Goal: Task Accomplishment & Management: Use online tool/utility

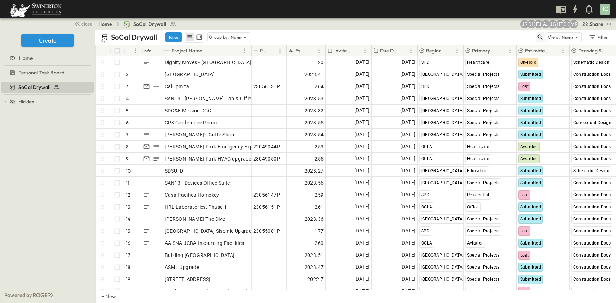
click at [540, 38] on icon "button" at bounding box center [540, 37] width 5 height 5
click at [500, 38] on input "text" at bounding box center [504, 37] width 50 height 10
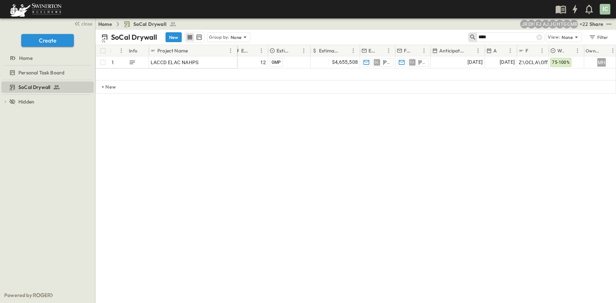
scroll to position [0, 419]
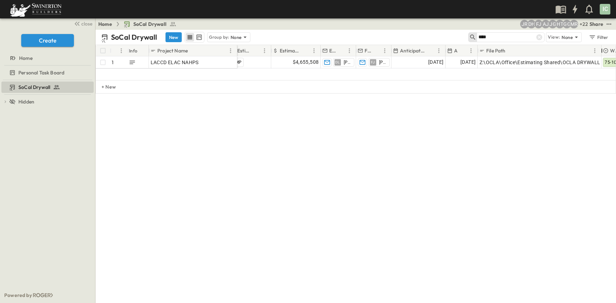
drag, startPoint x: 510, startPoint y: 48, endPoint x: 603, endPoint y: 54, distance: 92.6
click at [603, 54] on div at bounding box center [602, 51] width 7 height 20
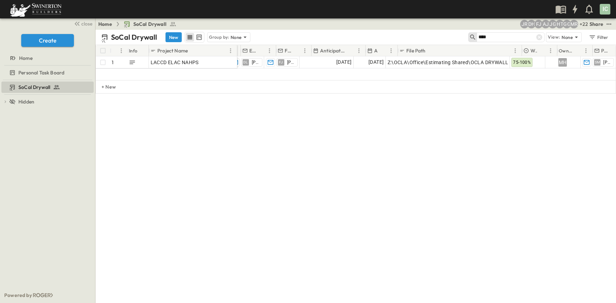
scroll to position [0, 511]
drag, startPoint x: 510, startPoint y: 50, endPoint x: 594, endPoint y: 55, distance: 84.7
click at [594, 55] on div at bounding box center [594, 51] width 7 height 20
click at [606, 149] on div "# Info Project Name Primary Market Estimate Status Drawing Status Estimate Roun…" at bounding box center [356, 98] width 521 height 106
click at [508, 43] on div "SoCal Drywall New Group by: None **** View: None Filter" at bounding box center [356, 37] width 521 height 15
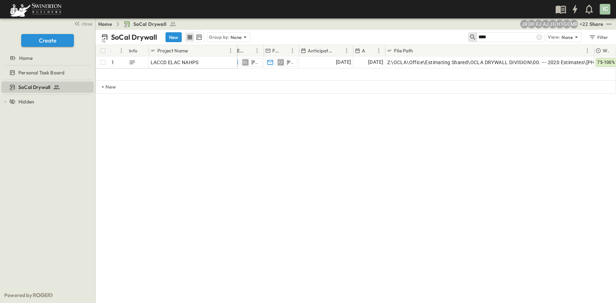
click at [505, 37] on input "****" at bounding box center [504, 37] width 50 height 10
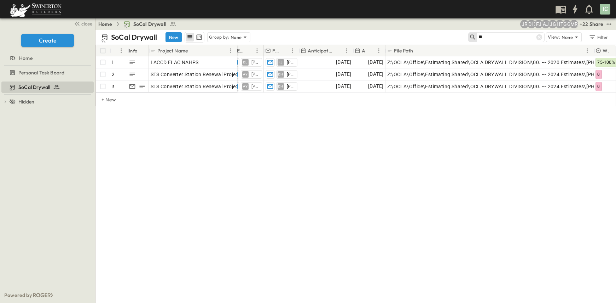
type input "*"
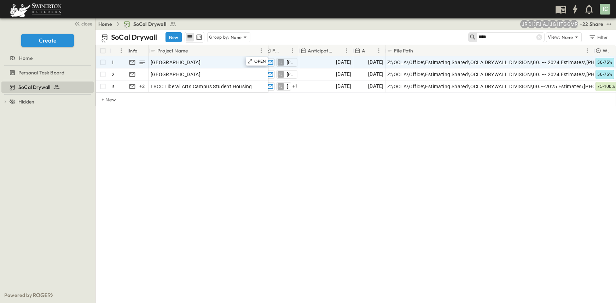
drag, startPoint x: 236, startPoint y: 52, endPoint x: 267, endPoint y: 56, distance: 31.1
click at [267, 56] on div "# Info Project Name Primary Market Estimate Status Drawing Status Estimate Roun…" at bounding box center [356, 69] width 520 height 48
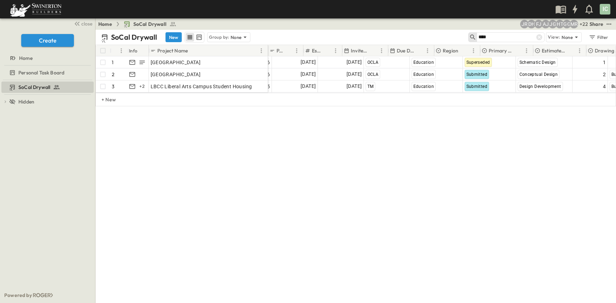
scroll to position [0, 0]
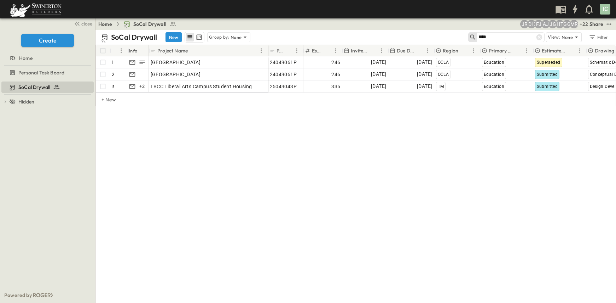
type input "****"
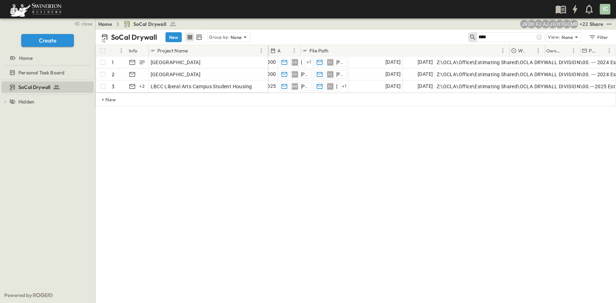
scroll to position [0, 627]
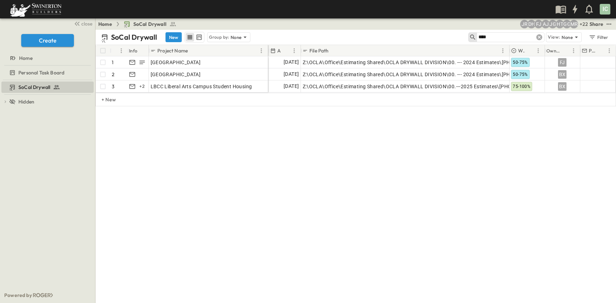
click at [539, 39] on icon at bounding box center [540, 37] width 6 height 6
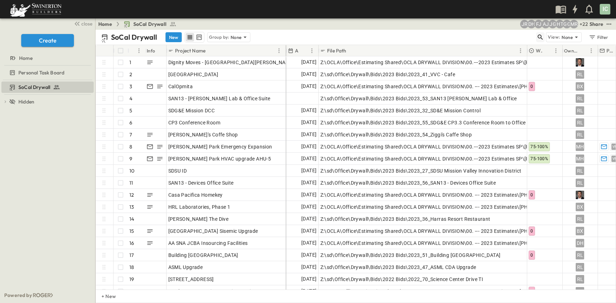
click at [538, 40] on icon "button" at bounding box center [540, 37] width 7 height 7
type input "*"
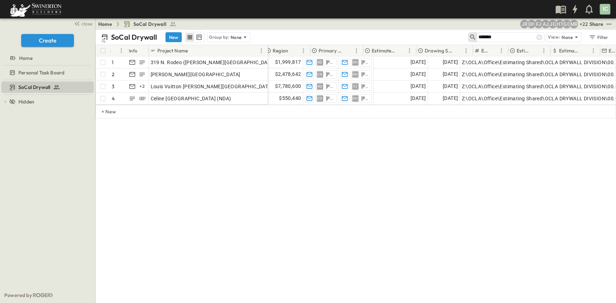
scroll to position [0, 170]
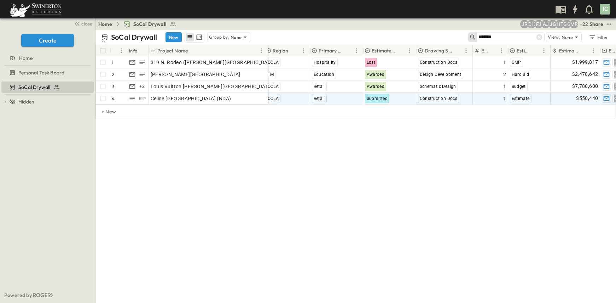
type input "*******"
